Goal: Transaction & Acquisition: Purchase product/service

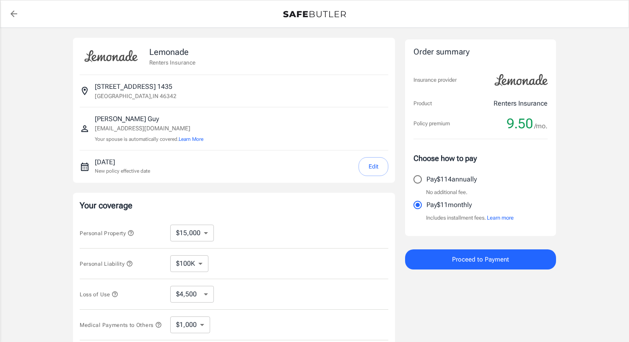
select select "15000"
select select "500"
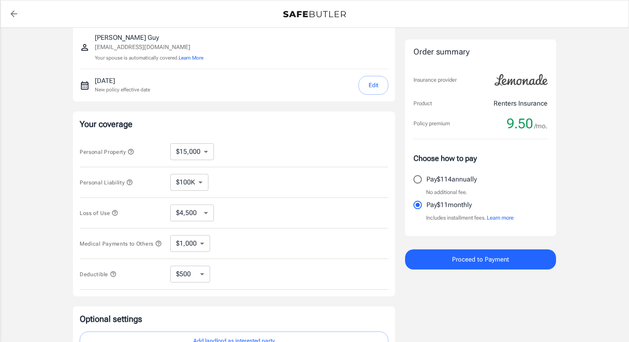
scroll to position [83, 0]
click at [530, 252] on button "Proceed to Payment" at bounding box center [480, 260] width 151 height 20
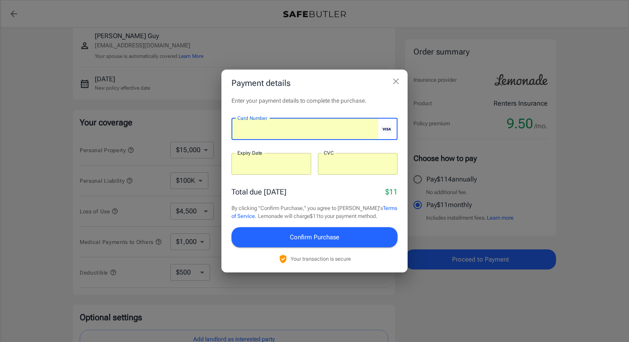
click at [376, 236] on button "Confirm Purchase" at bounding box center [315, 237] width 166 height 20
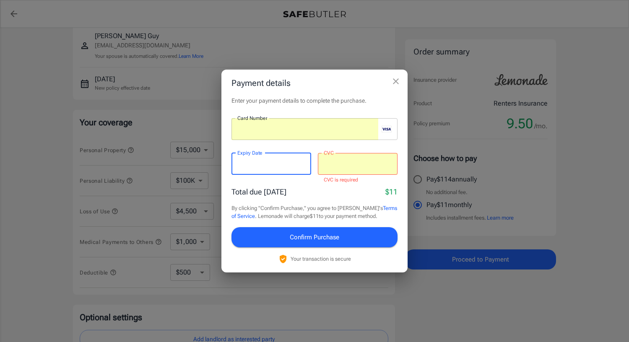
click at [351, 233] on button "Confirm Purchase" at bounding box center [315, 237] width 166 height 20
click at [331, 235] on span "Confirm Purchase" at bounding box center [315, 237] width 50 height 11
click at [271, 243] on button "Confirm Purchase" at bounding box center [315, 237] width 166 height 20
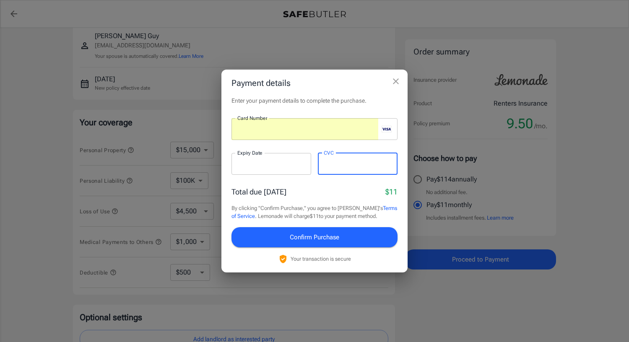
click at [372, 243] on button "Confirm Purchase" at bounding box center [315, 237] width 166 height 20
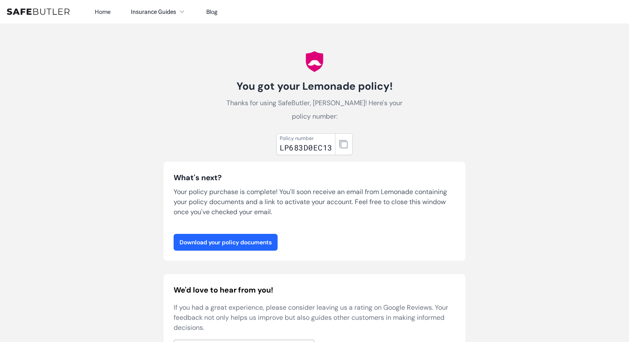
click at [248, 243] on link "Download your policy documents" at bounding box center [226, 242] width 104 height 17
